Goal: Information Seeking & Learning: Check status

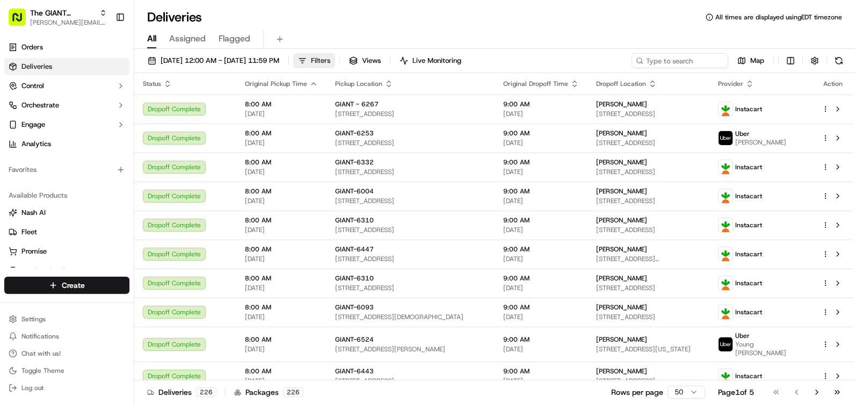
click at [330, 62] on span "Filters" at bounding box center [320, 61] width 19 height 10
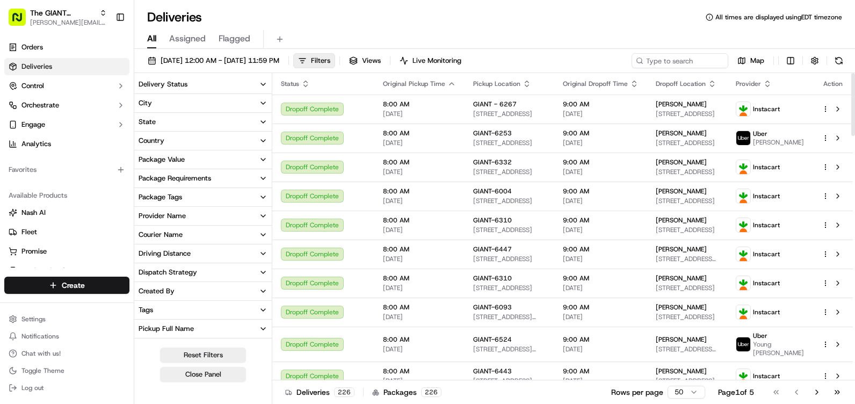
scroll to position [161, 0]
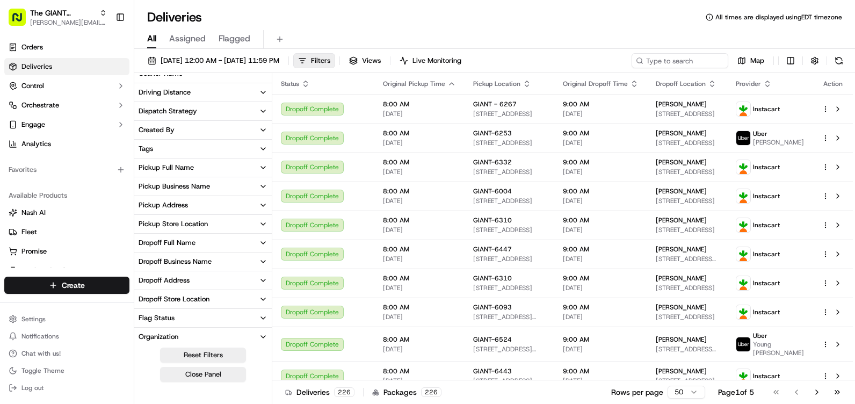
click at [188, 227] on div "Pickup Store Location" at bounding box center [173, 224] width 69 height 10
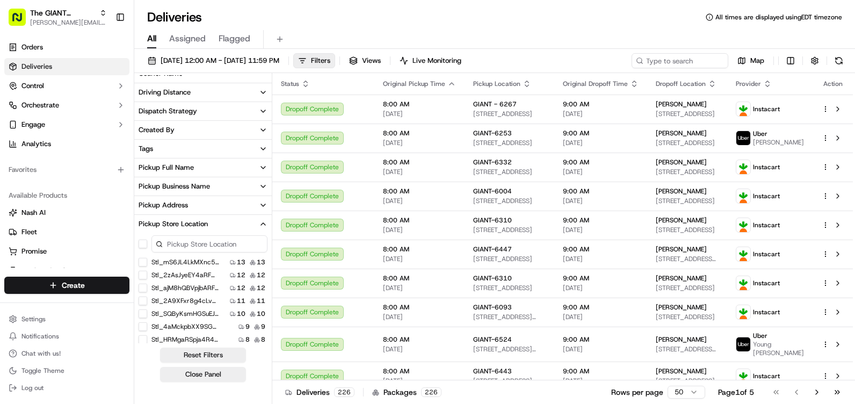
click at [195, 240] on input at bounding box center [209, 243] width 116 height 17
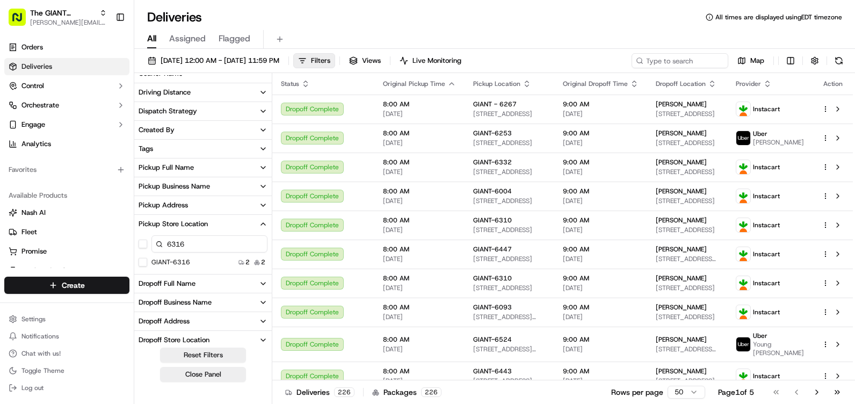
type input "6316"
click at [142, 265] on button "GIANT-6316" at bounding box center [143, 262] width 9 height 9
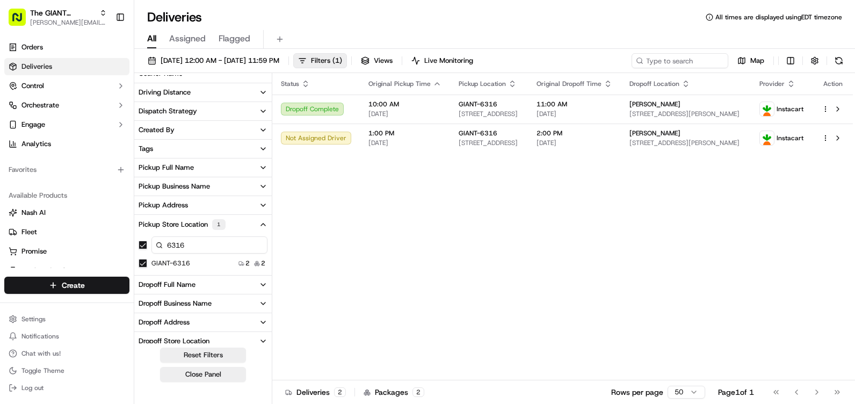
click at [354, 238] on div "Status Original Pickup Time Pickup Location Original Dropoff Time Dropoff Locat…" at bounding box center [562, 226] width 581 height 307
click at [844, 57] on button at bounding box center [838, 60] width 15 height 15
click at [840, 59] on button at bounding box center [838, 60] width 15 height 15
